Goal: Information Seeking & Learning: Compare options

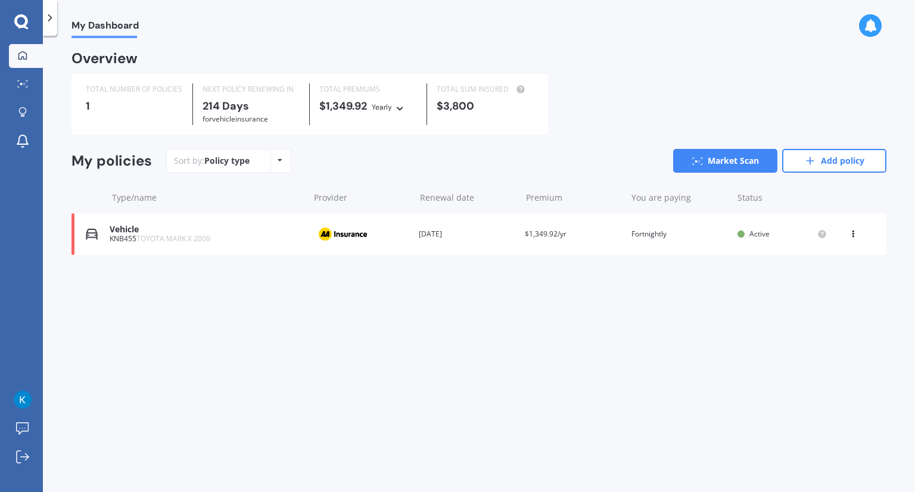
click at [391, 236] on div "Provider" at bounding box center [361, 234] width 97 height 23
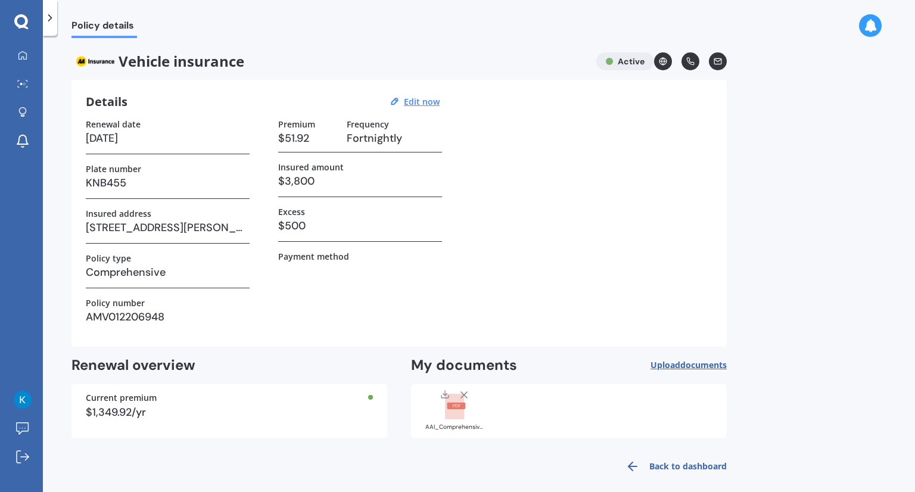
click at [449, 416] on rect at bounding box center [454, 407] width 19 height 26
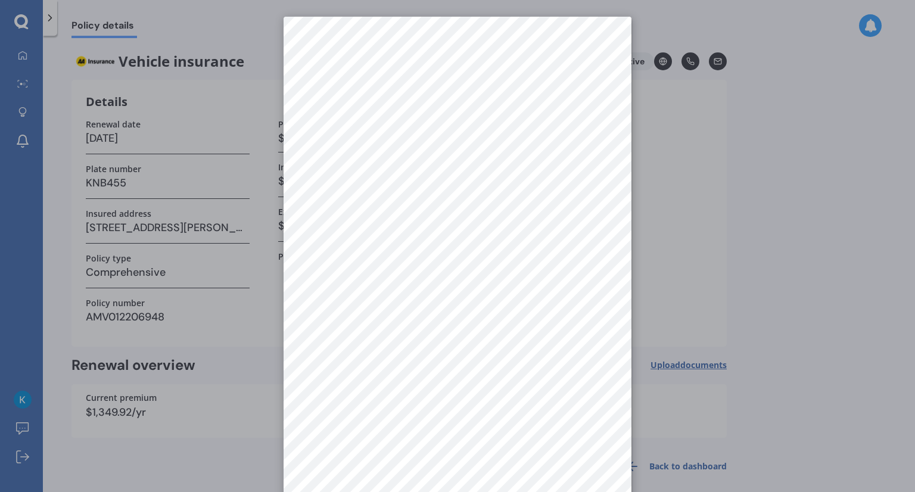
click at [673, 341] on div at bounding box center [457, 246] width 915 height 492
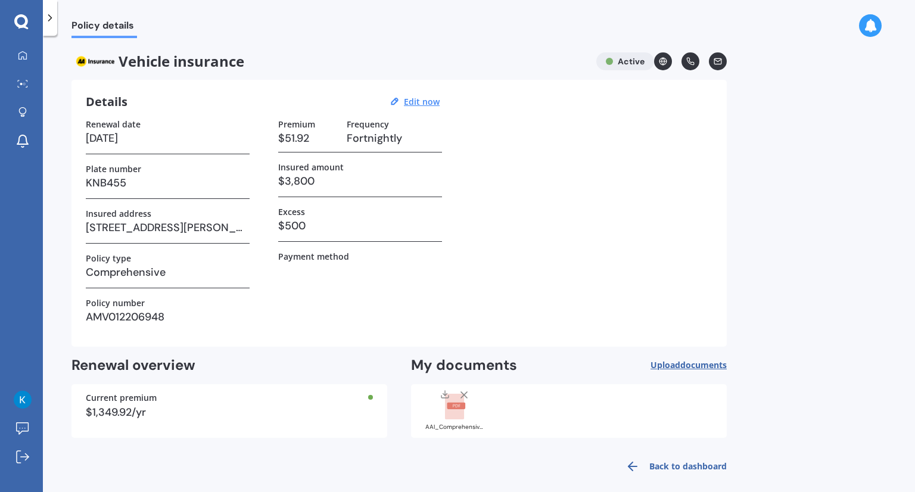
click at [446, 393] on polyline at bounding box center [445, 394] width 4 height 2
click at [33, 54] on link "My Dashboard" at bounding box center [26, 56] width 34 height 24
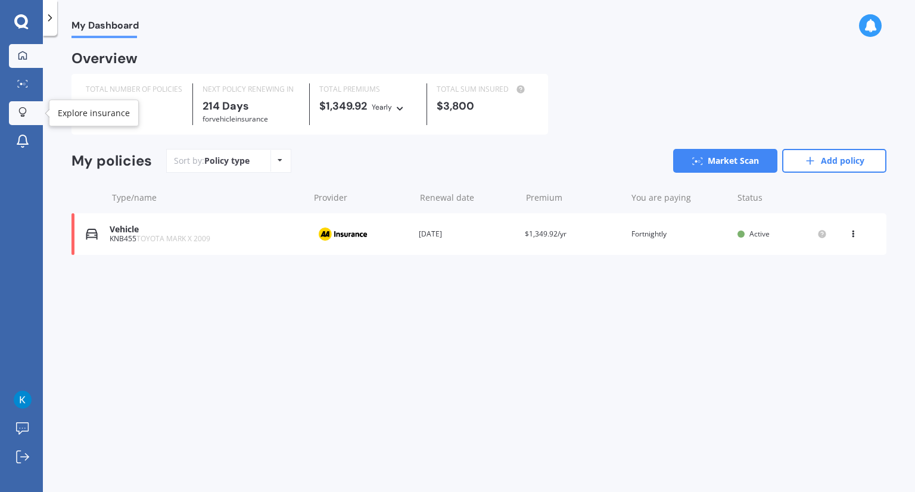
click at [23, 110] on icon at bounding box center [22, 112] width 8 height 10
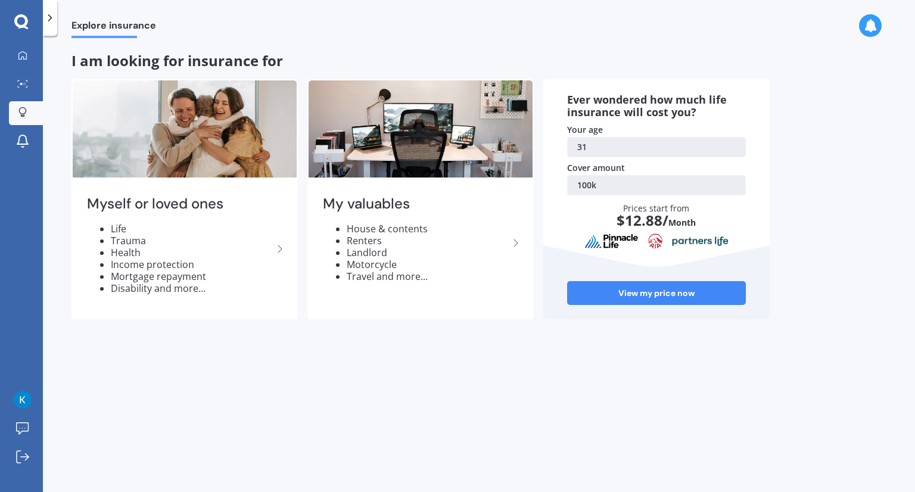
click at [594, 185] on link "100k" at bounding box center [656, 185] width 179 height 20
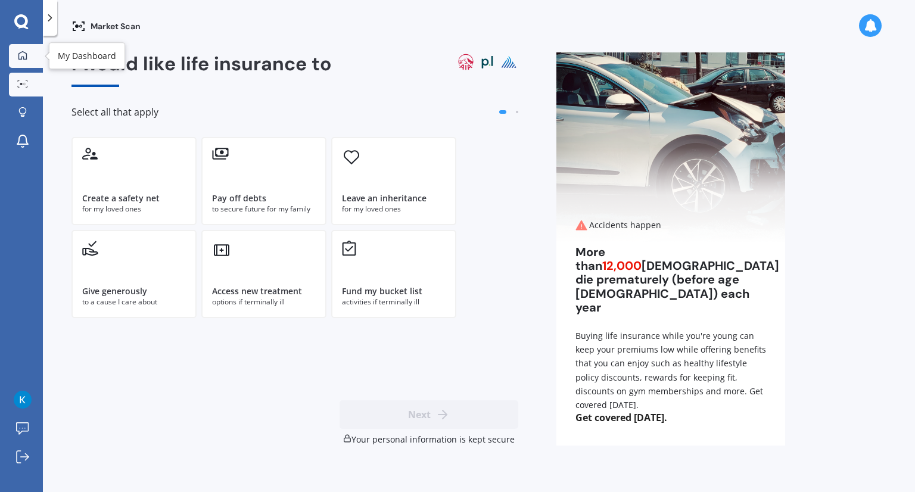
click at [21, 60] on div at bounding box center [23, 56] width 18 height 11
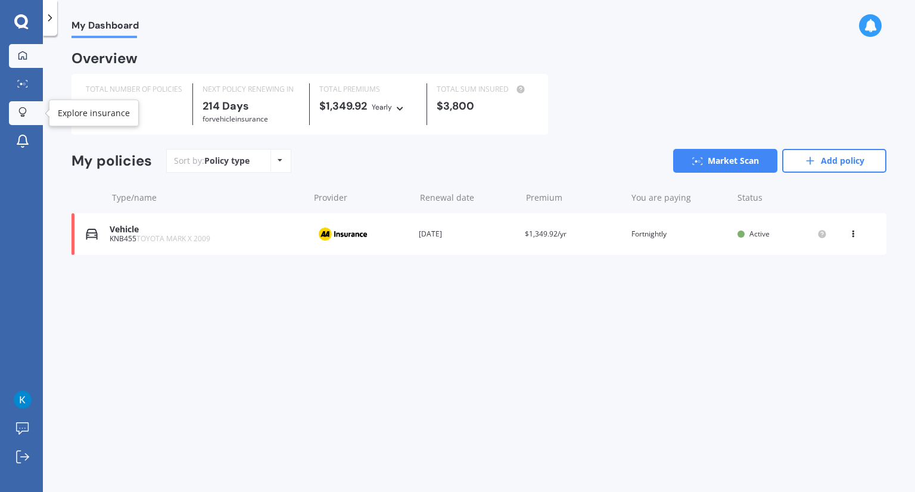
click at [27, 117] on div at bounding box center [23, 112] width 18 height 11
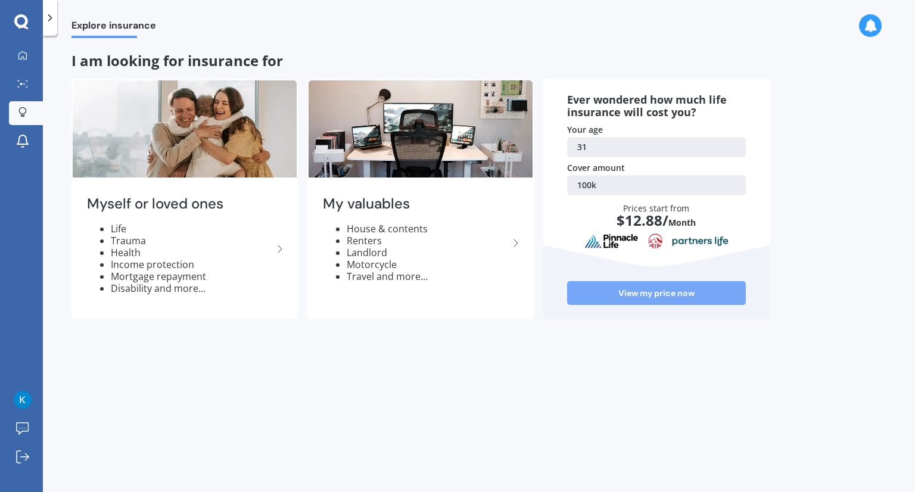
click at [637, 296] on link "View my price now" at bounding box center [656, 293] width 179 height 24
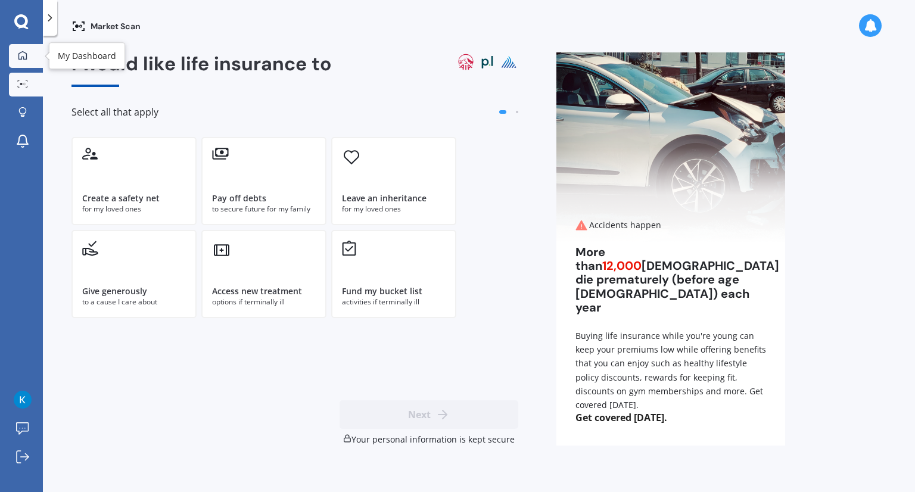
click at [33, 64] on link "My Dashboard" at bounding box center [26, 56] width 34 height 24
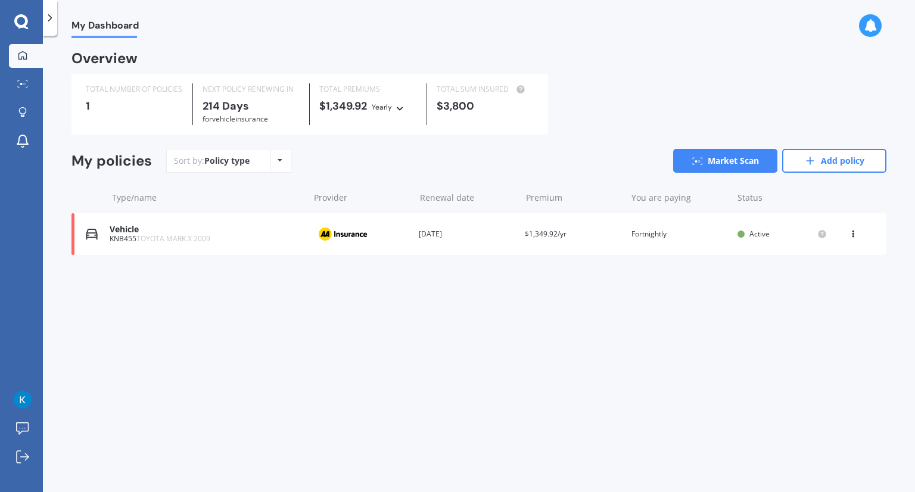
click at [18, 28] on icon at bounding box center [23, 28] width 10 height 4
click at [52, 23] on icon at bounding box center [50, 18] width 12 height 12
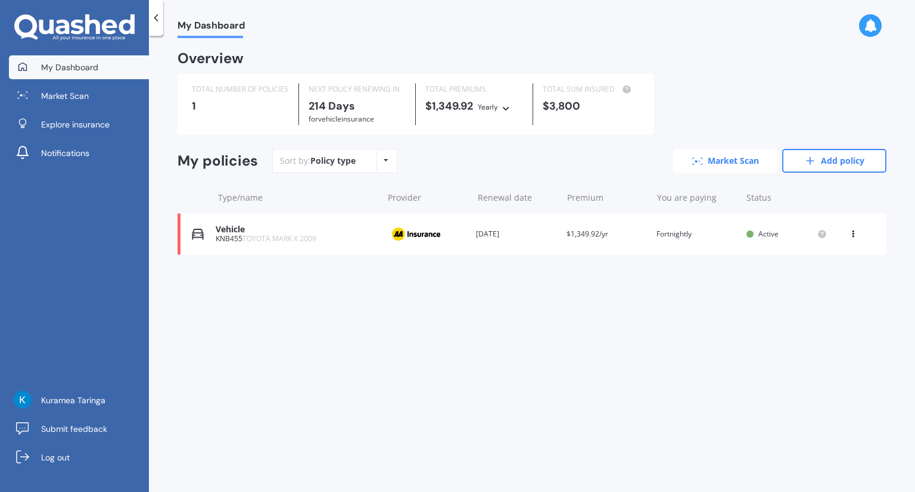
click at [735, 169] on link "Market Scan" at bounding box center [725, 161] width 104 height 24
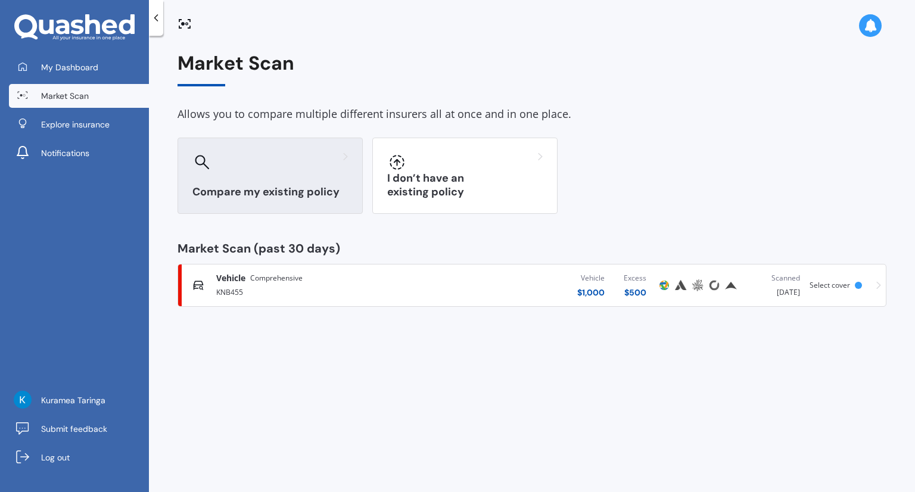
click at [296, 192] on h3 "Compare my existing policy" at bounding box center [270, 192] width 156 height 14
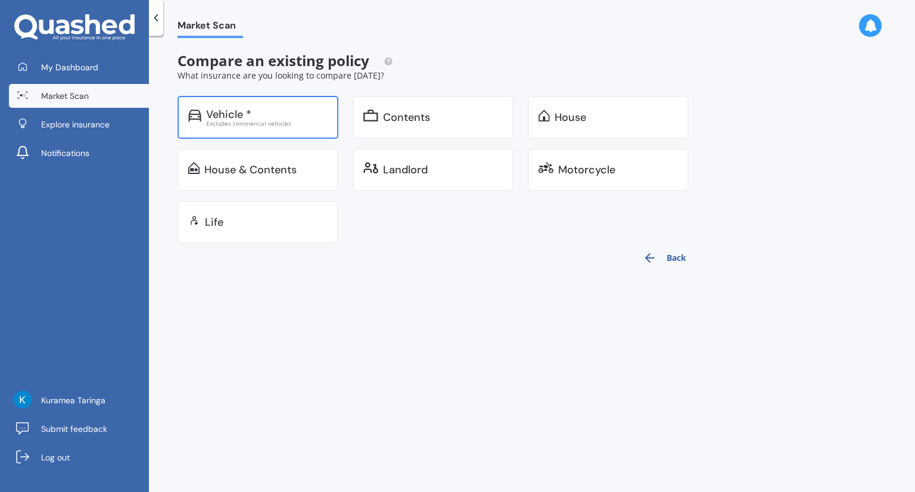
click at [285, 123] on div "Excludes commercial vehicles" at bounding box center [267, 123] width 122 height 6
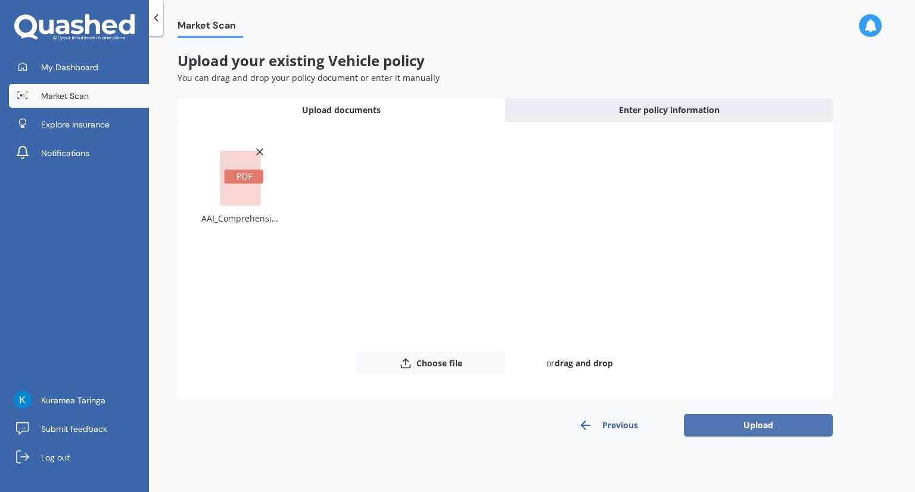
click at [749, 423] on button "Upload" at bounding box center [758, 425] width 149 height 23
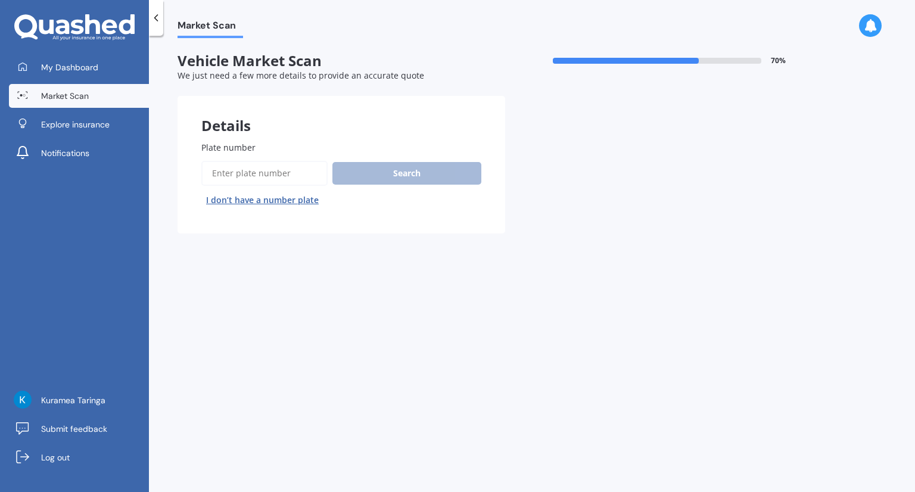
click at [250, 176] on input "Plate number" at bounding box center [264, 173] width 126 height 25
type input "KNB455"
click at [396, 168] on button "Search" at bounding box center [407, 173] width 149 height 23
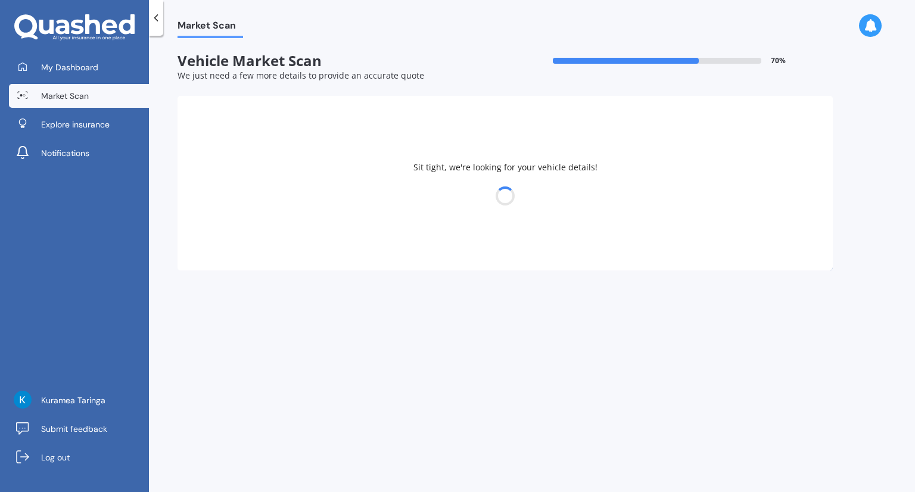
select select "TOYOTA"
select select "29"
select select "09"
select select "1993"
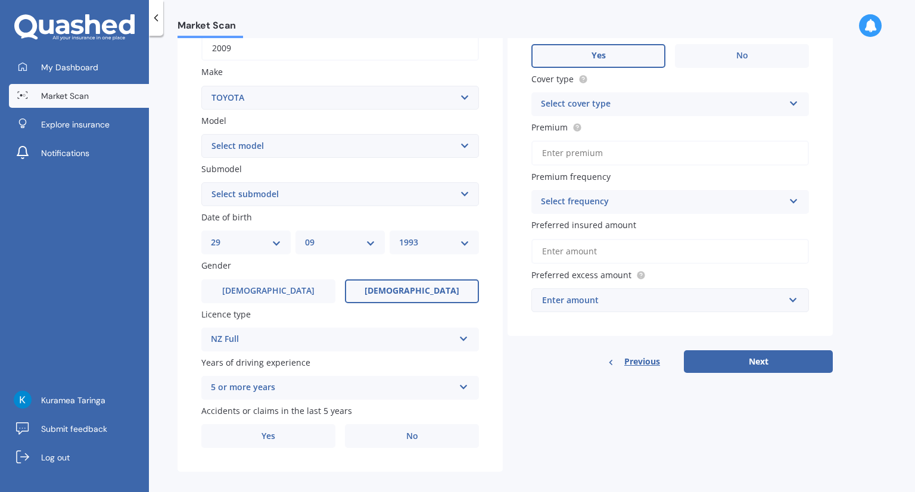
scroll to position [210, 0]
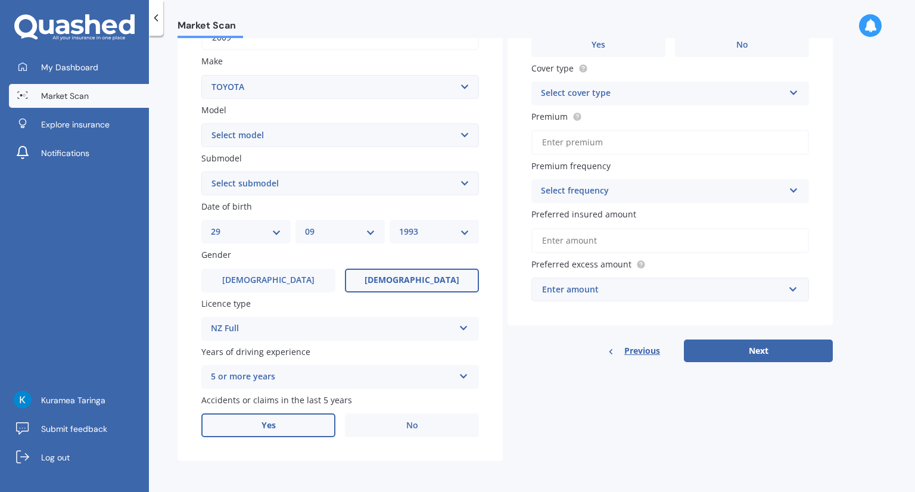
click at [286, 426] on label "Yes" at bounding box center [268, 426] width 134 height 24
click at [0, 0] on input "Yes" at bounding box center [0, 0] width 0 height 0
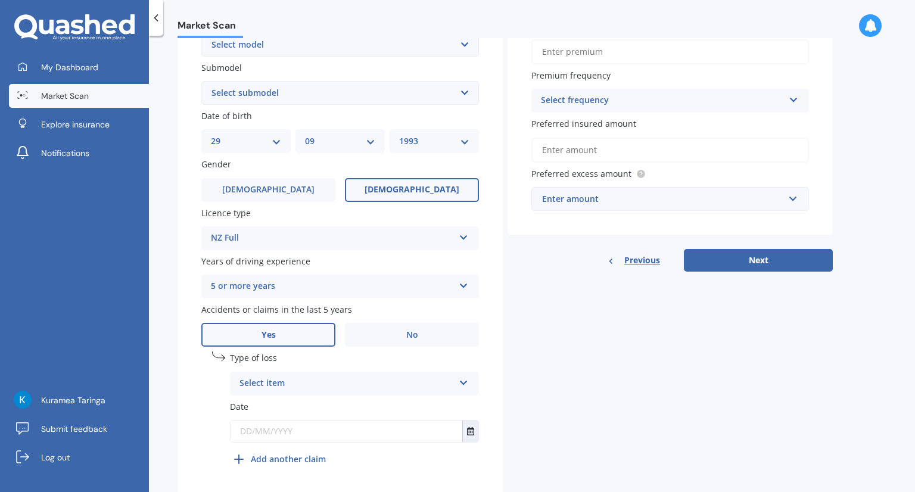
scroll to position [329, 0]
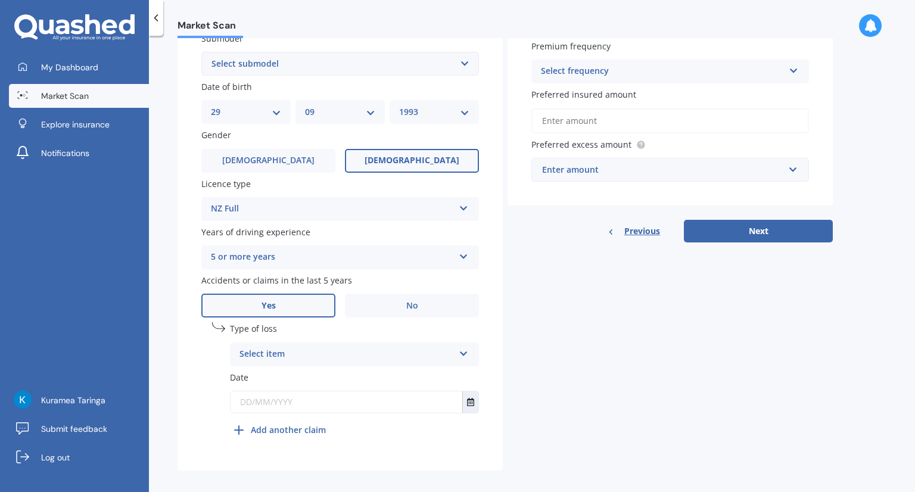
click at [369, 361] on div "Select item" at bounding box center [347, 354] width 215 height 14
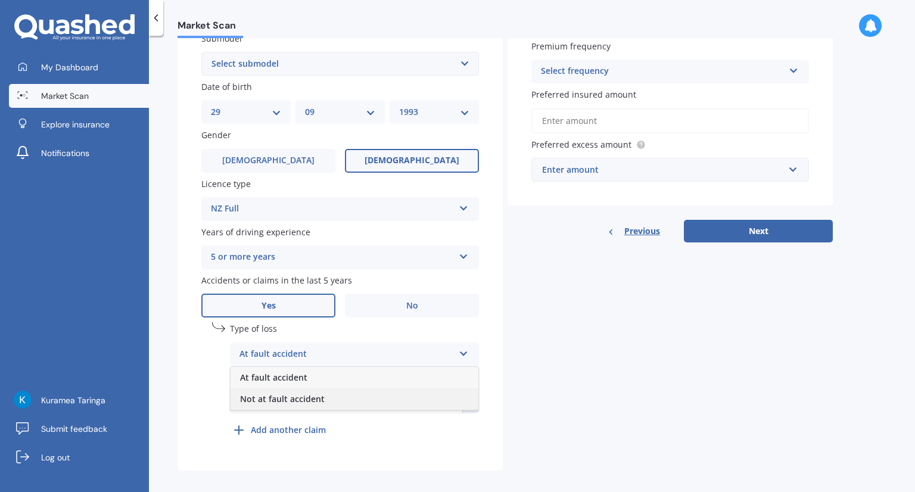
click at [356, 397] on div "Not at fault accident" at bounding box center [355, 399] width 248 height 21
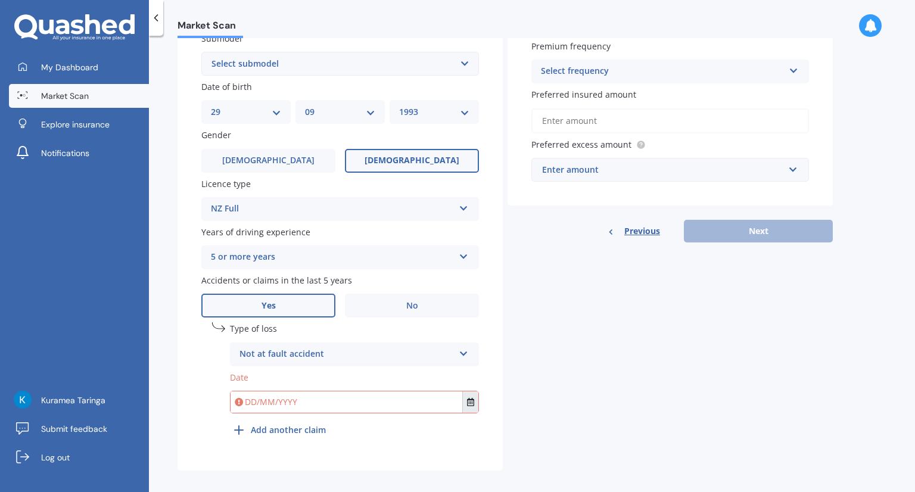
click at [474, 408] on button "Select date" at bounding box center [470, 402] width 16 height 21
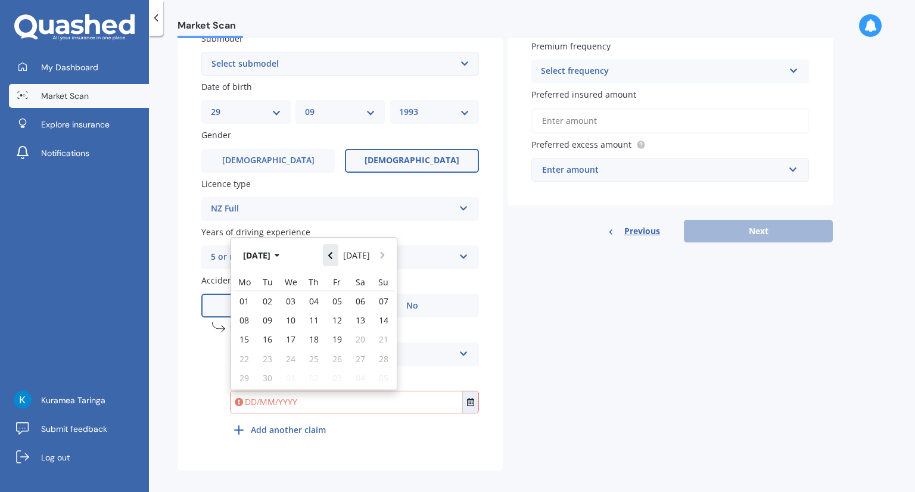
click at [336, 265] on button "Navigate back" at bounding box center [330, 254] width 15 height 21
click at [279, 256] on icon "button" at bounding box center [277, 255] width 5 height 3
click at [268, 254] on icon "button" at bounding box center [268, 255] width 5 height 8
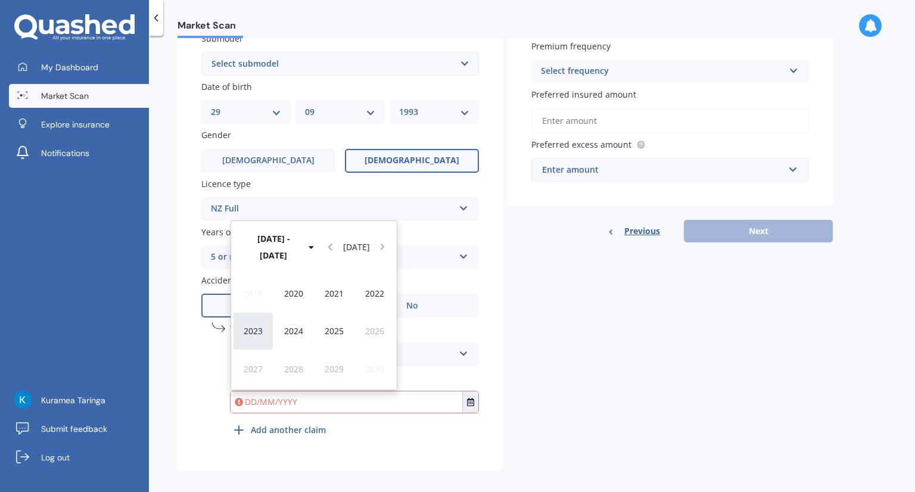
click at [271, 334] on div "2023" at bounding box center [253, 331] width 41 height 38
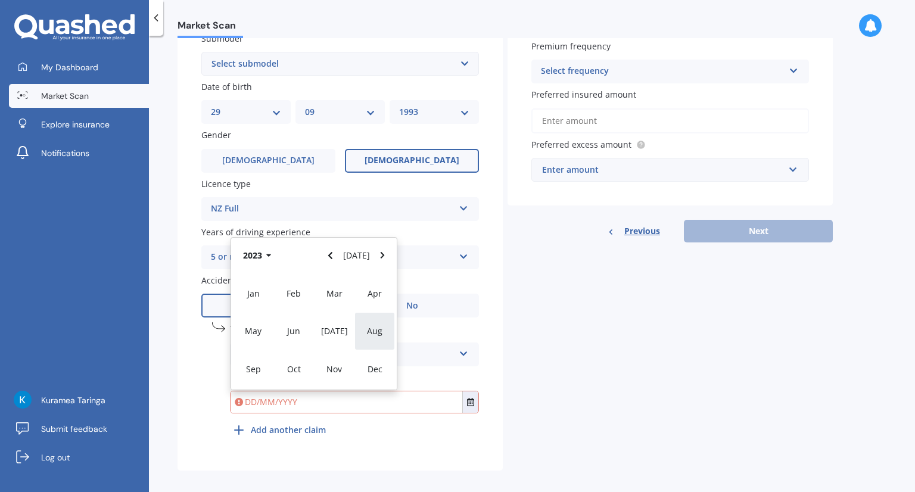
click at [374, 336] on span "Aug" at bounding box center [374, 330] width 15 height 11
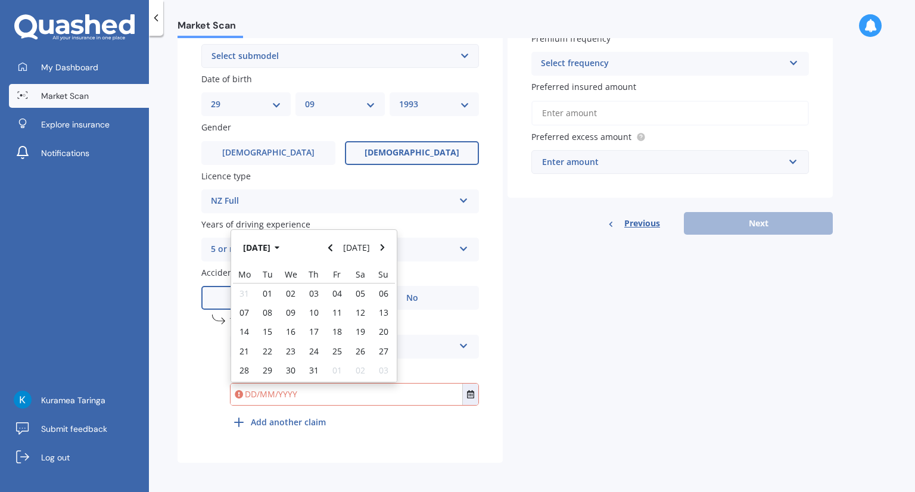
scroll to position [338, 0]
click at [312, 365] on span "31" at bounding box center [314, 368] width 10 height 11
type input "[DATE]"
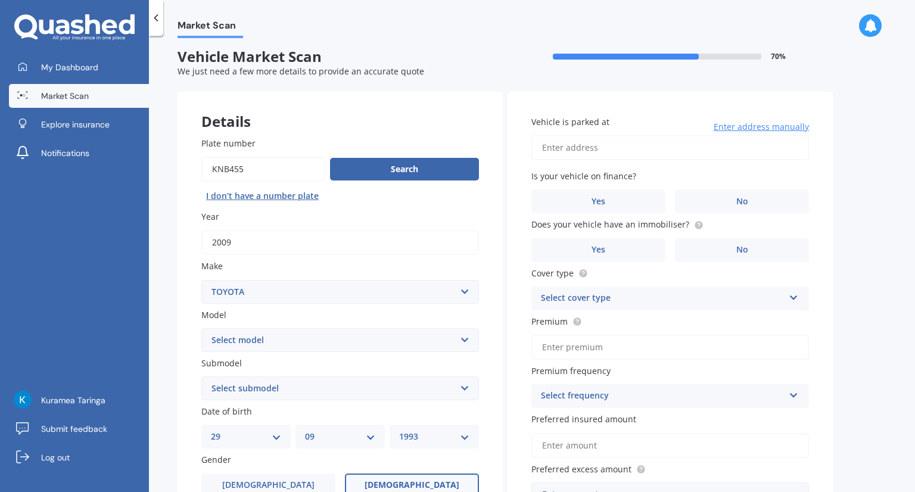
scroll to position [0, 0]
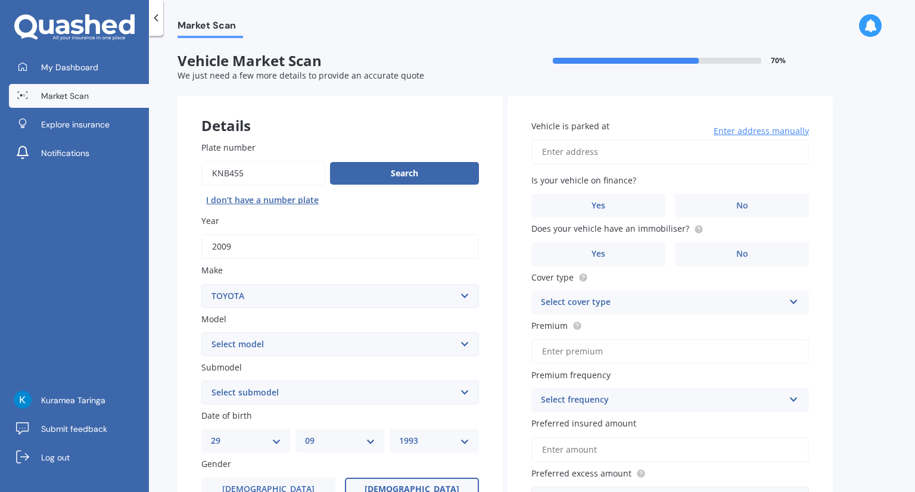
click at [605, 156] on input "Vehicle is parked at" at bounding box center [671, 151] width 278 height 25
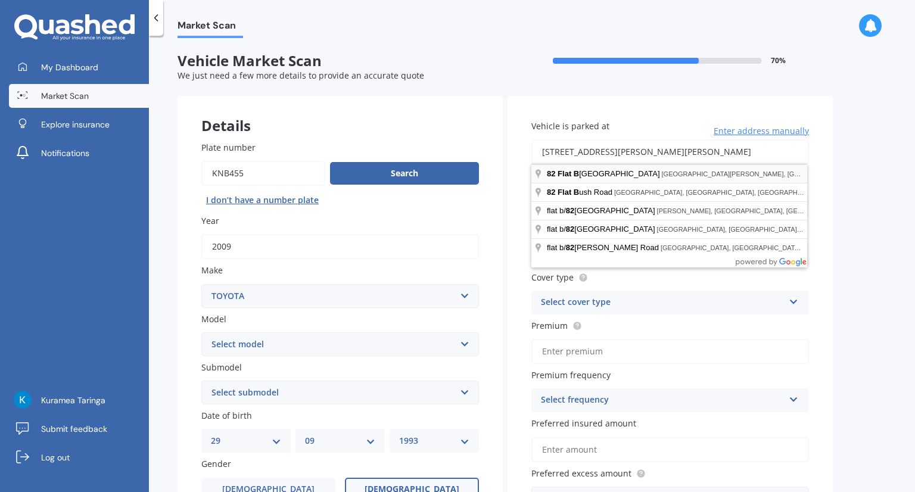
type input "[STREET_ADDRESS][PERSON_NAME][PERSON_NAME] 2019"
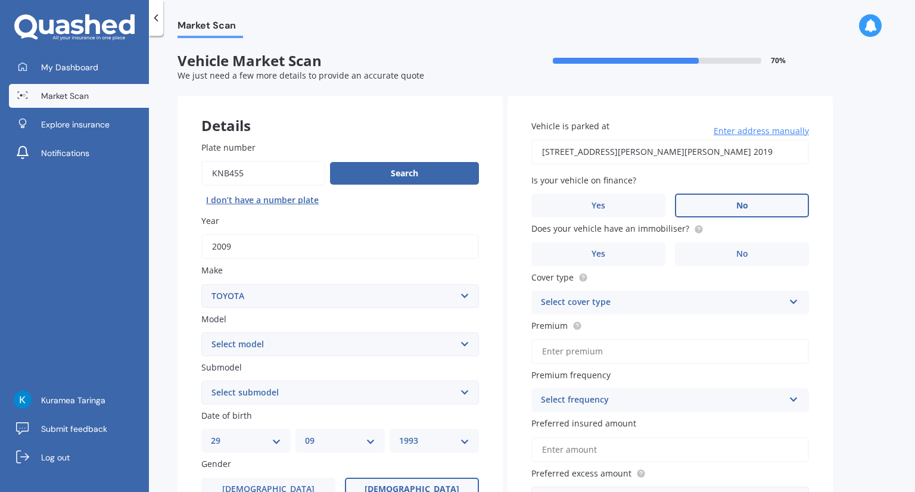
click at [762, 202] on label "No" at bounding box center [742, 206] width 134 height 24
click at [0, 0] on input "No" at bounding box center [0, 0] width 0 height 0
click at [731, 249] on label "No" at bounding box center [742, 255] width 134 height 24
click at [0, 0] on input "No" at bounding box center [0, 0] width 0 height 0
click at [794, 304] on icon at bounding box center [794, 300] width 10 height 8
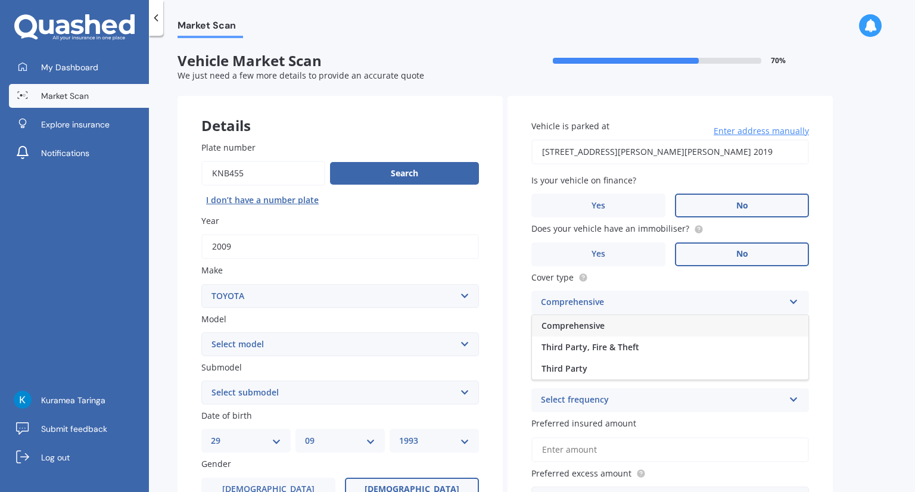
click at [679, 322] on div "Comprehensive" at bounding box center [670, 325] width 277 height 21
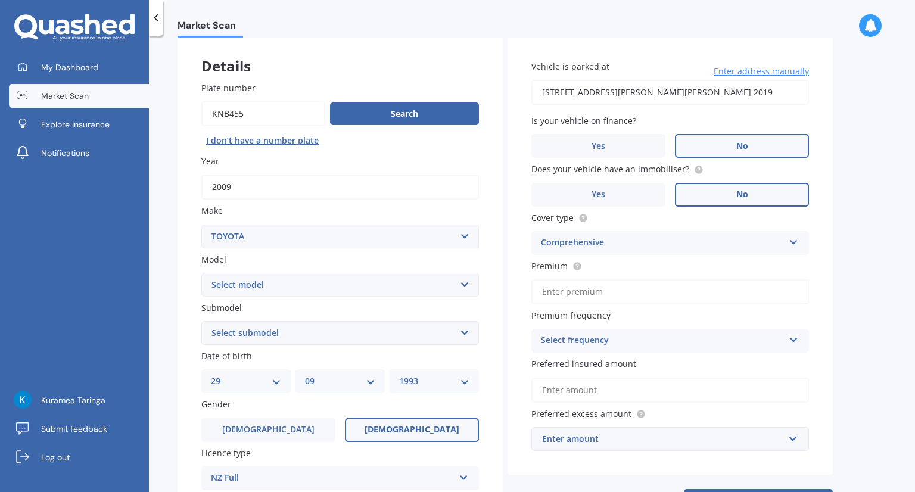
click at [593, 287] on input "Premium" at bounding box center [671, 291] width 278 height 25
click at [579, 269] on circle at bounding box center [577, 266] width 8 height 8
click at [579, 291] on input "Premium" at bounding box center [671, 291] width 278 height 25
type input "$51.92"
click at [633, 334] on div "Select frequency" at bounding box center [662, 341] width 243 height 14
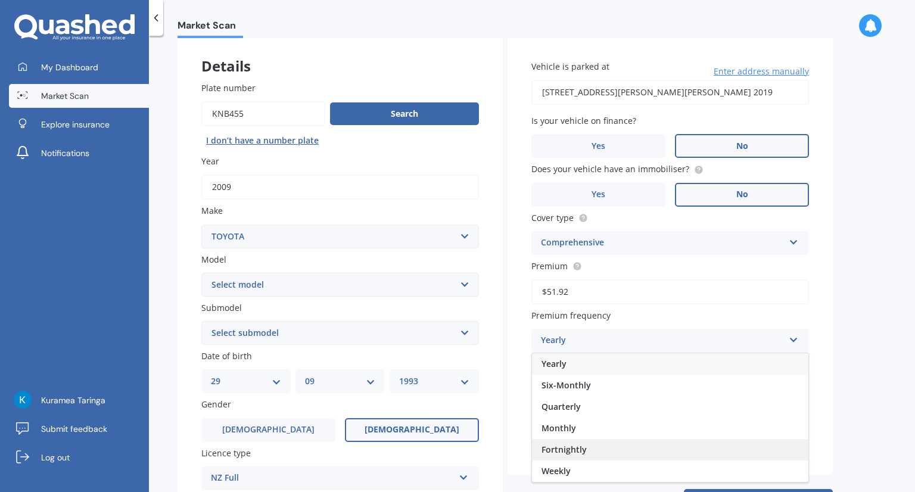
click at [596, 449] on div "Fortnightly" at bounding box center [670, 449] width 277 height 21
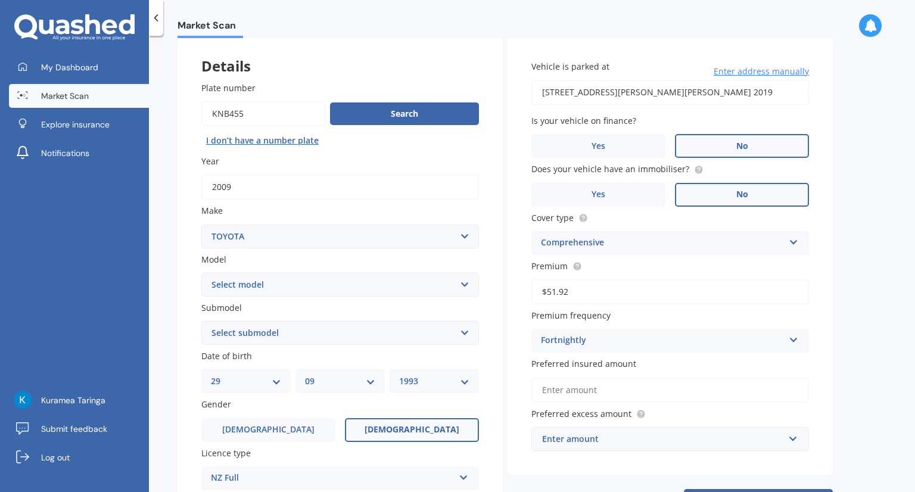
click at [572, 390] on input "Preferred insured amount" at bounding box center [671, 390] width 278 height 25
click at [583, 437] on div "Enter amount" at bounding box center [663, 439] width 242 height 13
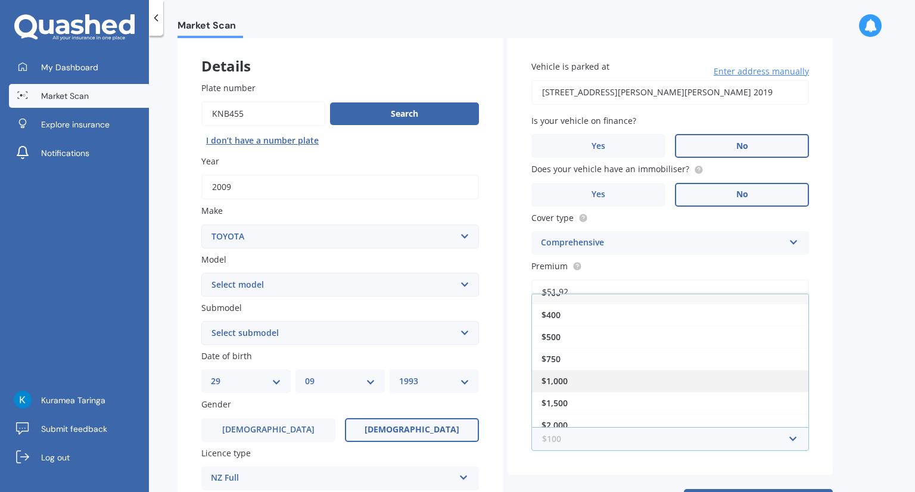
scroll to position [20, 0]
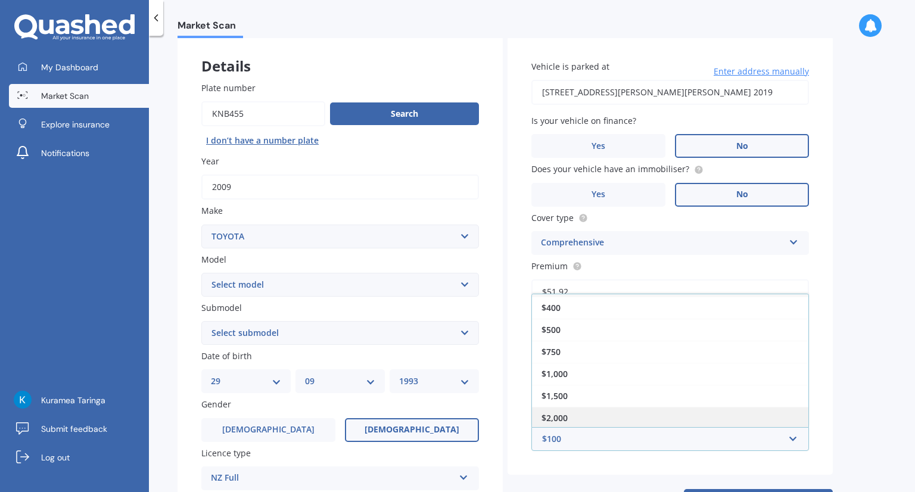
click at [589, 421] on div "$2,000" at bounding box center [670, 418] width 277 height 22
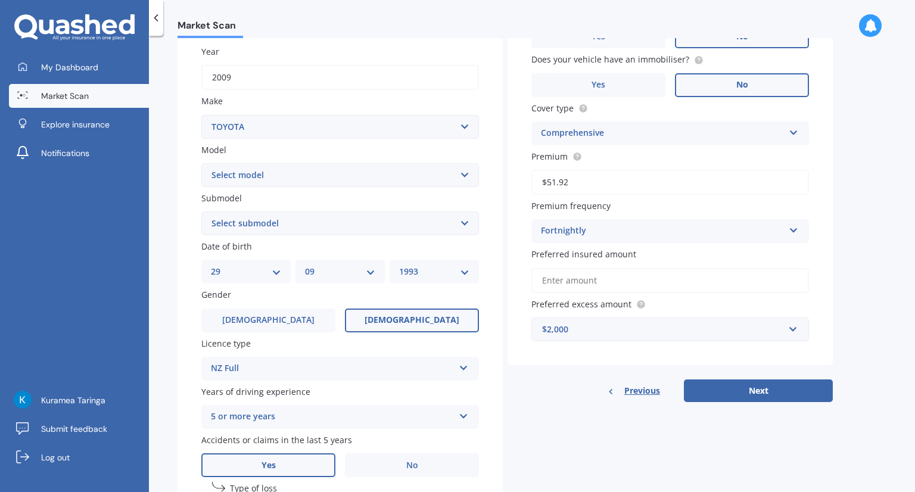
scroll to position [179, 0]
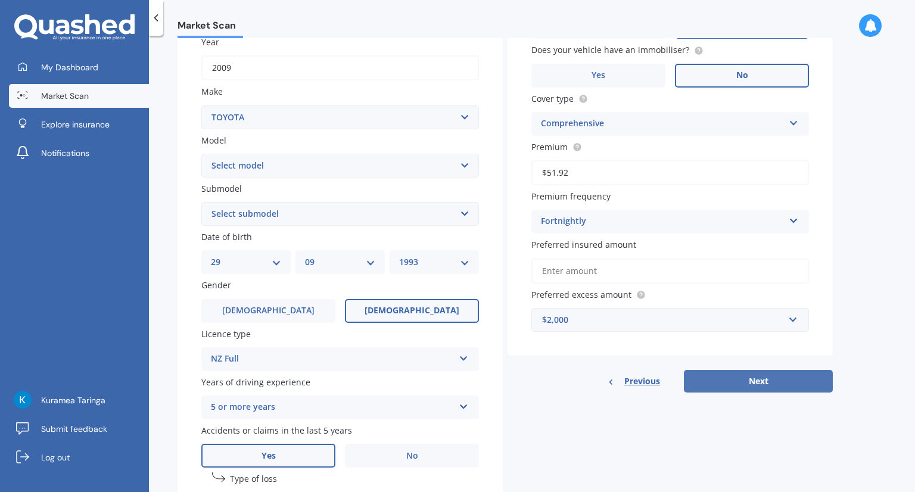
click at [775, 381] on button "Next" at bounding box center [758, 381] width 149 height 23
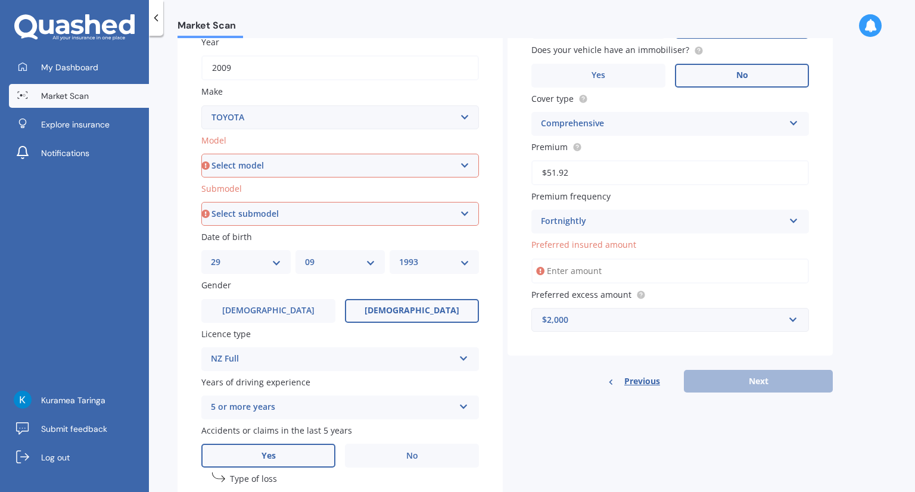
click at [453, 165] on select "Select model 4 Runner 86 [PERSON_NAME] Alphard Altezza Aqua Aristo Aurion Auris…" at bounding box center [340, 166] width 278 height 24
select select "MARK X"
click at [201, 154] on select "Select model 4 Runner 86 [PERSON_NAME] Alphard Altezza Aqua Aristo Aurion Auris…" at bounding box center [340, 166] width 278 height 24
click at [247, 215] on select "Select submodel (All) Diesel" at bounding box center [340, 214] width 278 height 24
select select "(ALL)"
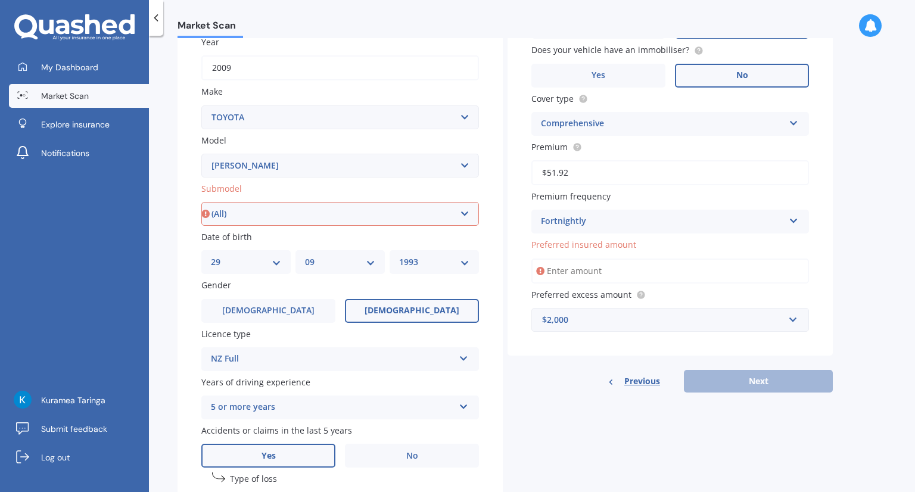
click at [201, 202] on select "Select submodel (All) Diesel" at bounding box center [340, 214] width 278 height 24
click at [567, 269] on input "Preferred insured amount" at bounding box center [671, 271] width 278 height 25
